Goal: Task Accomplishment & Management: Use online tool/utility

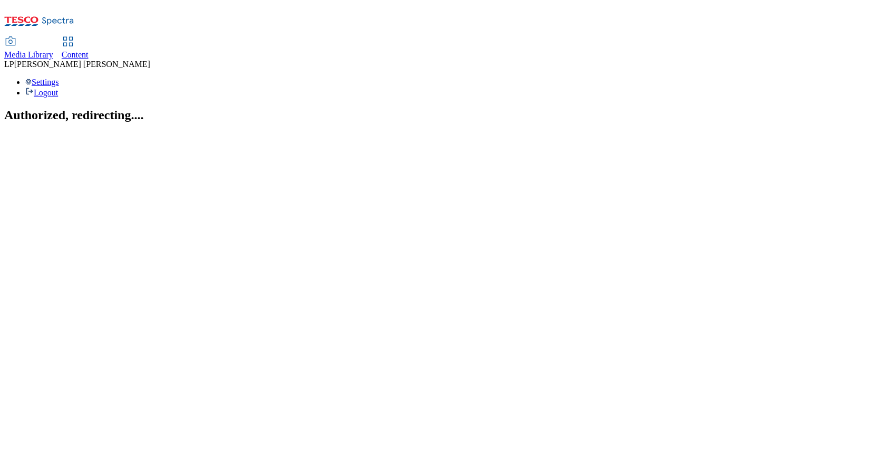
click at [89, 37] on link "Content" at bounding box center [75, 48] width 27 height 22
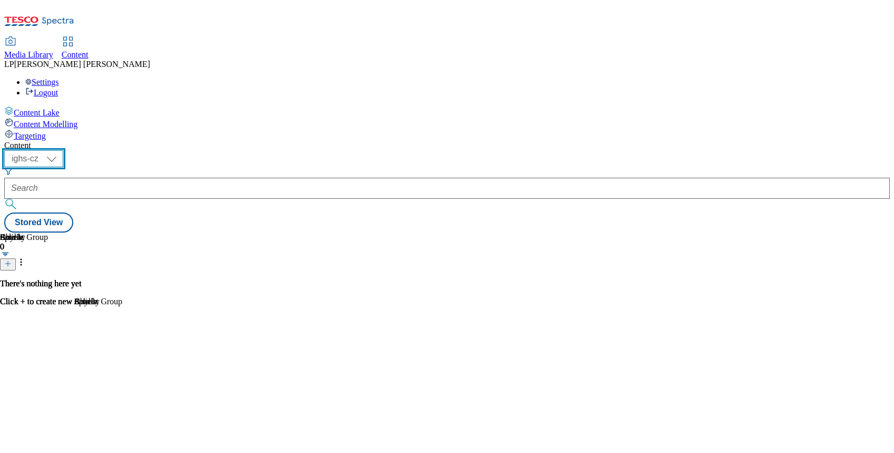
click at [63, 150] on select "ighs-cz ighs-hu ighs-sk" at bounding box center [33, 158] width 59 height 17
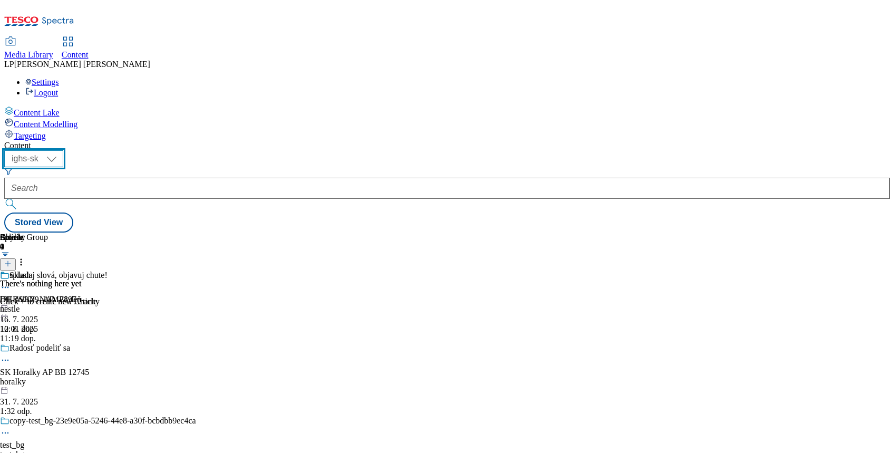
select select "ighs-cz"
click at [63, 150] on select "ighs-cz ighs-hu ighs-sk" at bounding box center [33, 158] width 59 height 17
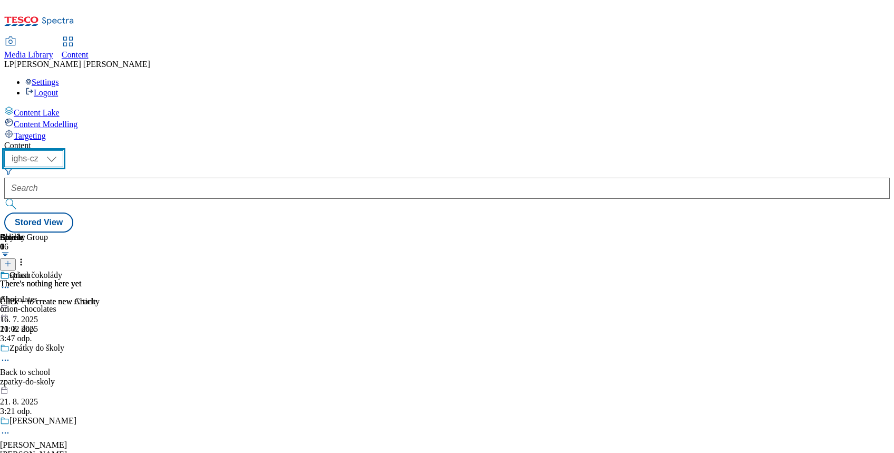
scroll to position [15, 0]
click at [62, 270] on div "Orion čokolády" at bounding box center [35, 274] width 53 height 9
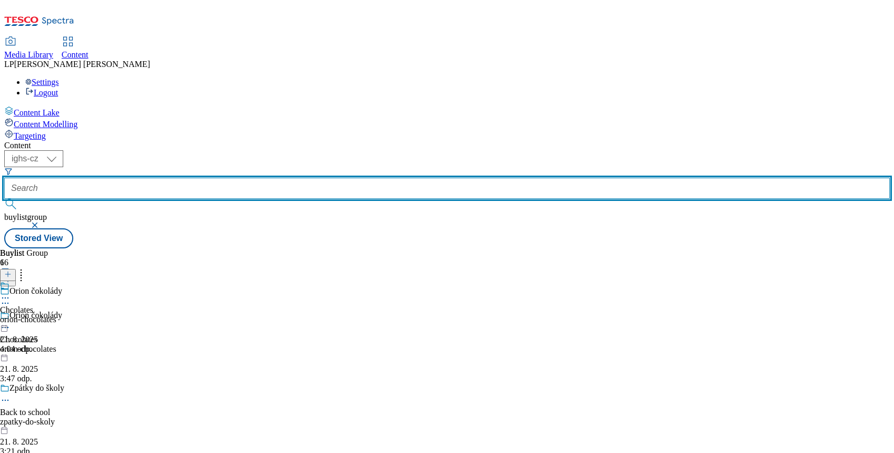
click at [251, 178] on input "text" at bounding box center [446, 188] width 885 height 21
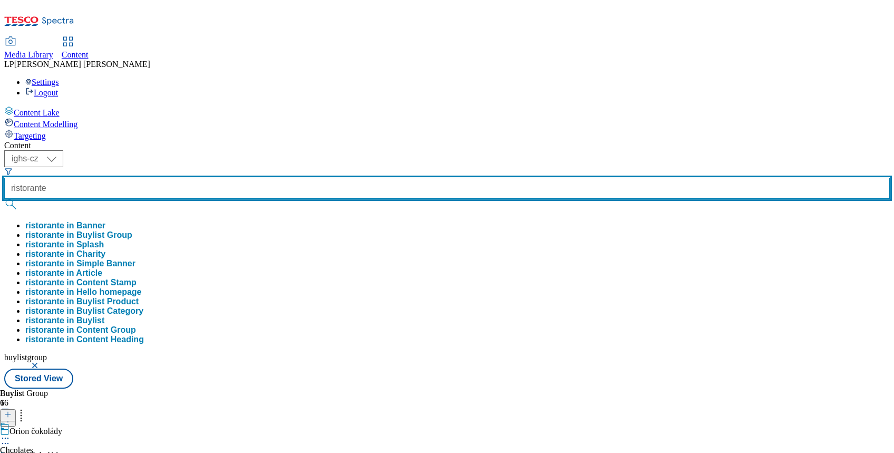
type input "ristorante"
click at [4, 199] on button "submit" at bounding box center [11, 204] width 15 height 11
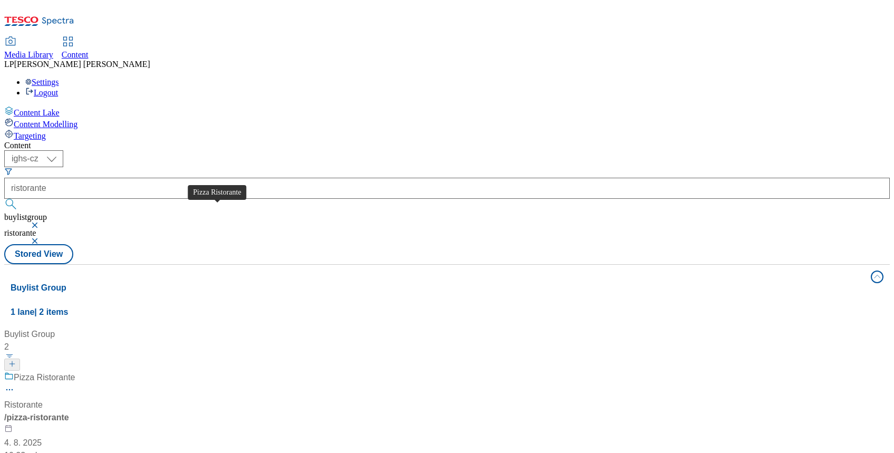
click at [75, 371] on div "Pizza Ristorante" at bounding box center [45, 377] width 62 height 13
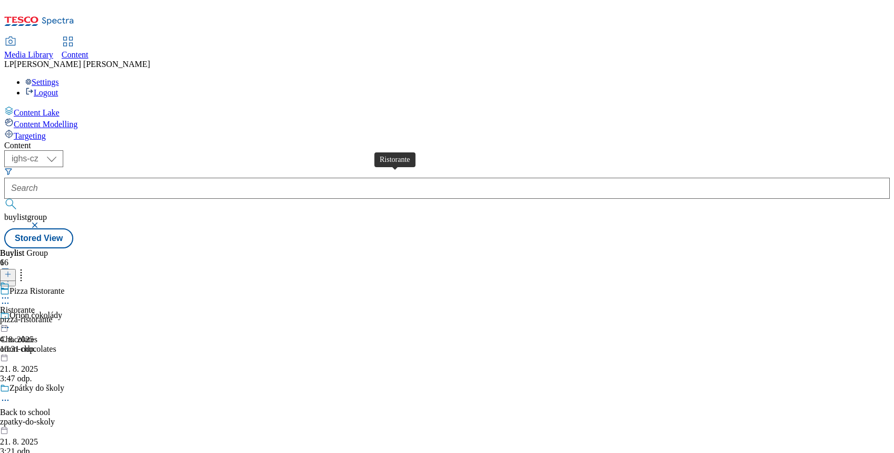
click at [35, 305] on div "Ristorante" at bounding box center [17, 309] width 35 height 9
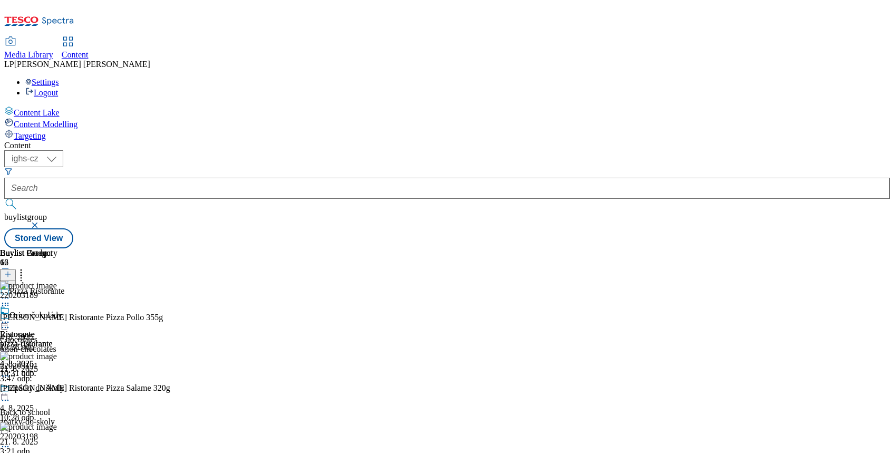
scroll to position [573, 0]
click at [11, 317] on icon at bounding box center [5, 322] width 11 height 11
click at [92, 410] on button "Open Preview Url" at bounding box center [56, 416] width 71 height 12
